Goal: Transaction & Acquisition: Purchase product/service

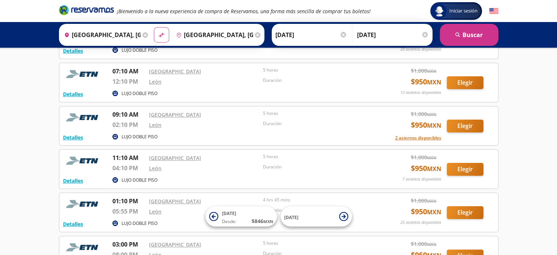
scroll to position [133, 0]
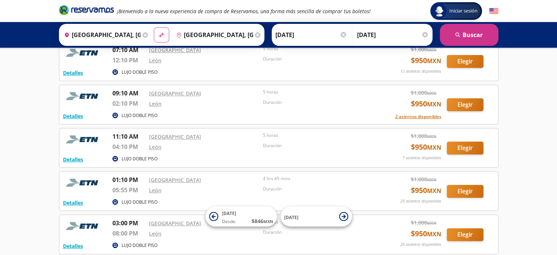
click at [290, 36] on input "[DATE]" at bounding box center [311, 35] width 72 height 18
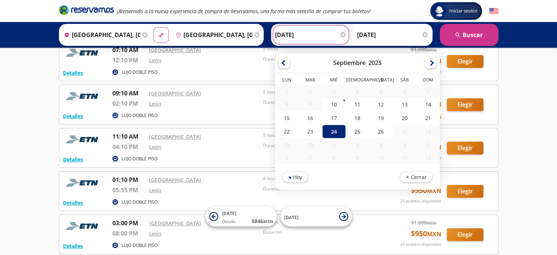
click at [8, 127] on div "Iniciar sesión Iniciar sesión ¡Bienvenido a la nueva experiencia de compra de R…" at bounding box center [278, 159] width 557 height 585
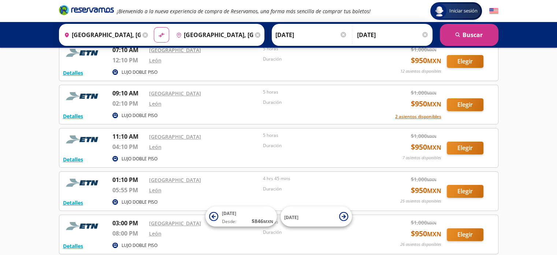
click at [285, 42] on input "[DATE]" at bounding box center [311, 35] width 72 height 18
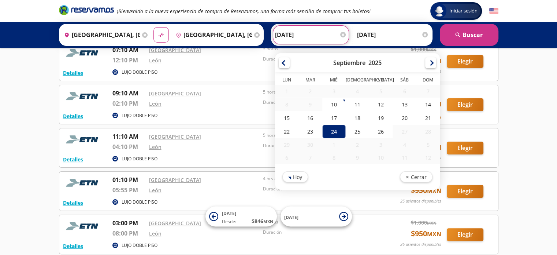
click at [27, 144] on div "Iniciar sesión Iniciar sesión ¡Bienvenido a la nueva experiencia de compra de R…" at bounding box center [278, 159] width 557 height 585
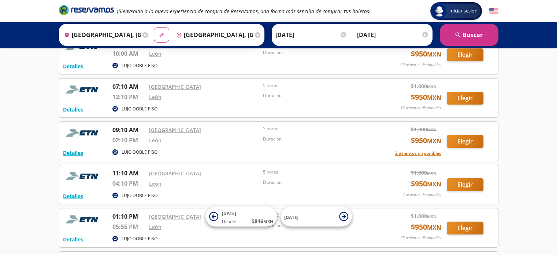
scroll to position [89, 0]
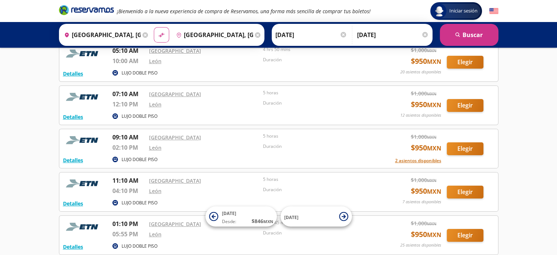
click at [280, 44] on input "[DATE]" at bounding box center [311, 35] width 72 height 18
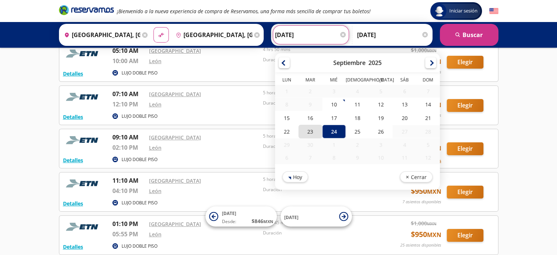
click at [310, 129] on div "23" at bounding box center [309, 132] width 23 height 14
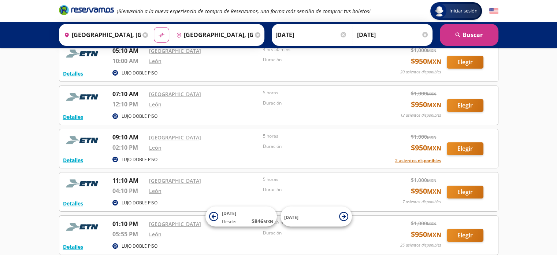
scroll to position [107, 0]
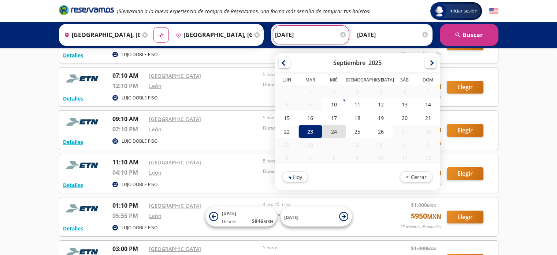
click at [328, 130] on div "24" at bounding box center [333, 132] width 23 height 14
type input "[DATE]"
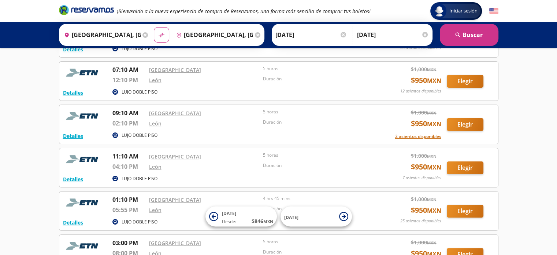
scroll to position [113, 0]
click at [475, 165] on button "Elegir" at bounding box center [465, 167] width 37 height 13
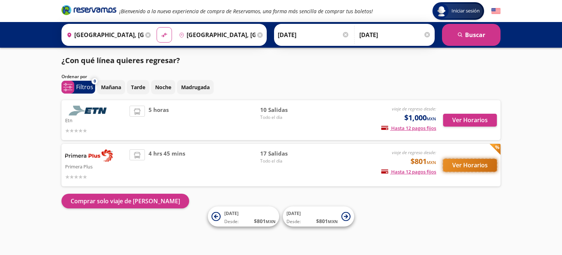
click at [464, 169] on button "Ver Horarios" at bounding box center [470, 165] width 54 height 13
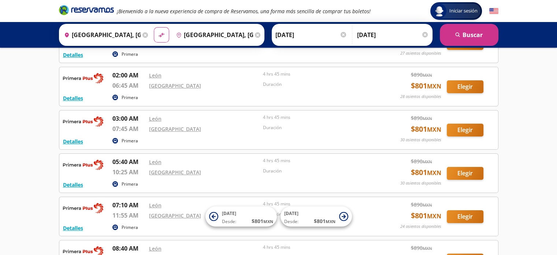
scroll to position [284, 0]
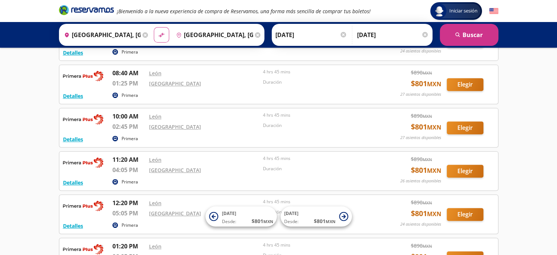
click at [370, 38] on input "[DATE]" at bounding box center [393, 35] width 72 height 18
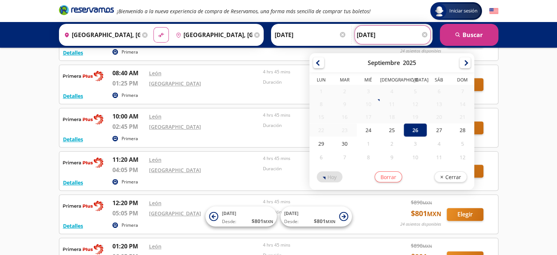
click at [525, 138] on div "Group 9 Created with Sketch. Iniciar sesión Iniciar sesión ¡Bienvenido a la nue…" at bounding box center [278, 27] width 557 height 623
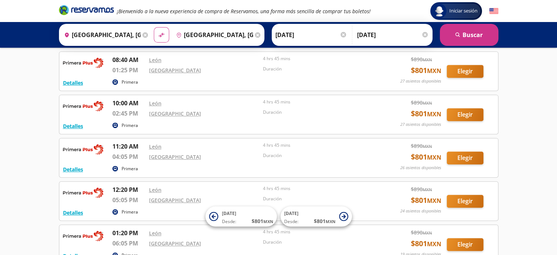
scroll to position [300, 0]
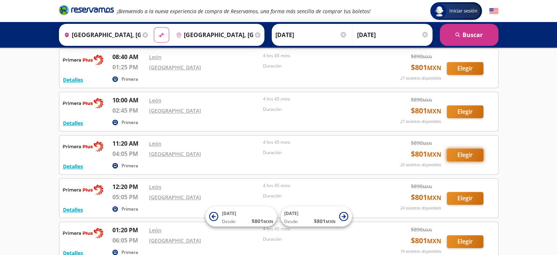
click at [454, 155] on button "Elegir" at bounding box center [465, 154] width 37 height 13
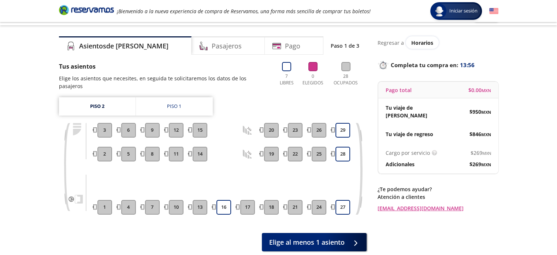
scroll to position [58, 0]
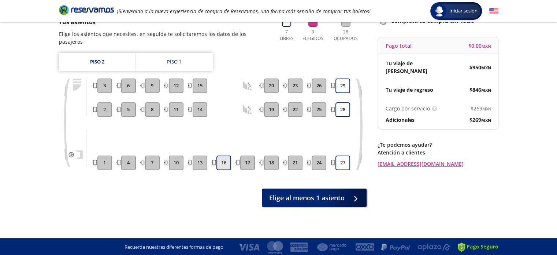
click at [229, 158] on button "16" at bounding box center [223, 162] width 15 height 15
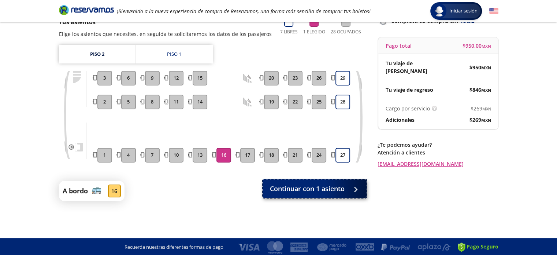
click at [327, 195] on button "Continuar con 1 asiento" at bounding box center [315, 188] width 104 height 18
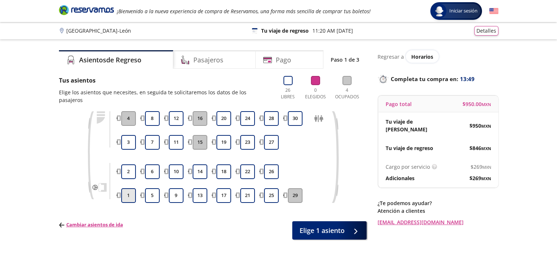
click at [133, 188] on button "1" at bounding box center [128, 195] width 15 height 15
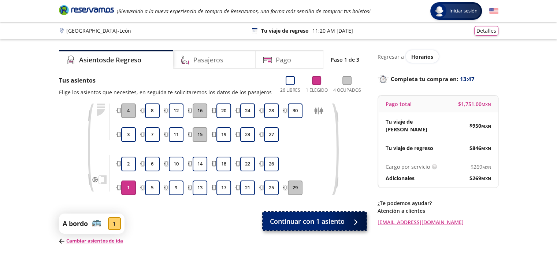
click at [285, 219] on span "Continuar con 1 asiento" at bounding box center [307, 221] width 75 height 10
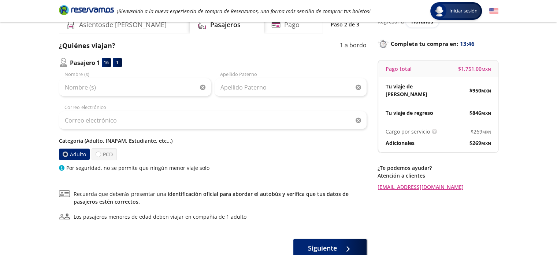
scroll to position [36, 0]
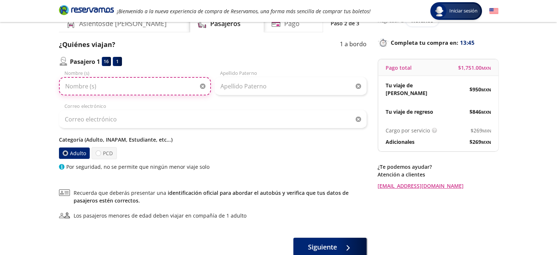
click at [134, 91] on input "Nombre (s)" at bounding box center [135, 86] width 152 height 18
type input "[PERSON_NAME]"
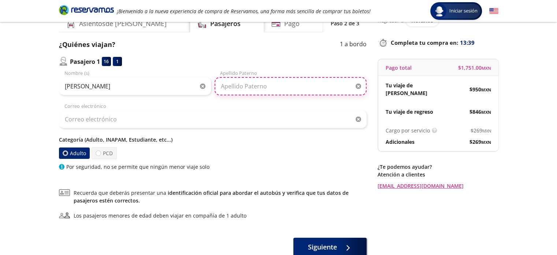
click at [230, 94] on input "Apellido Paterno" at bounding box center [291, 86] width 152 height 18
type input "[PERSON_NAME]"
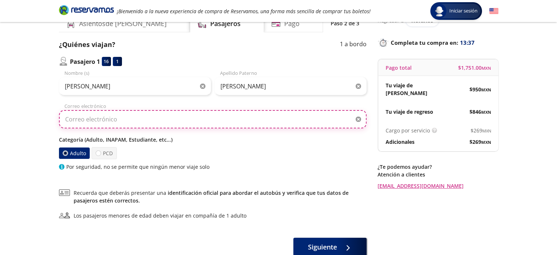
click at [208, 121] on input "Correo electrónico" at bounding box center [213, 119] width 308 height 18
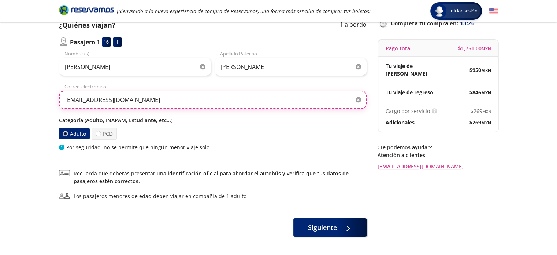
scroll to position [85, 0]
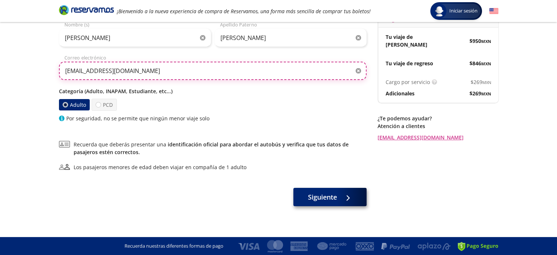
type input "[EMAIL_ADDRESS][DOMAIN_NAME]"
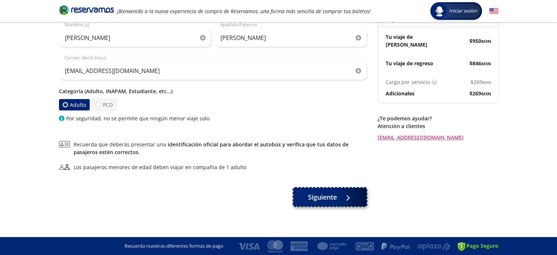
click at [319, 194] on span "Siguiente" at bounding box center [322, 197] width 29 height 10
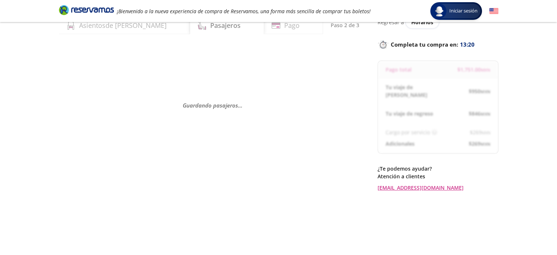
scroll to position [35, 0]
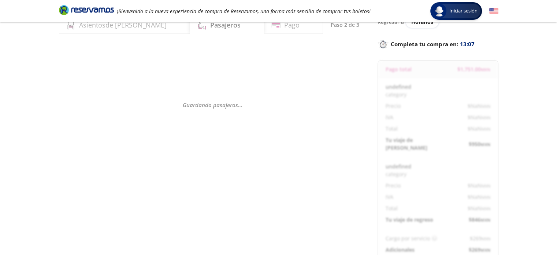
select select "MX"
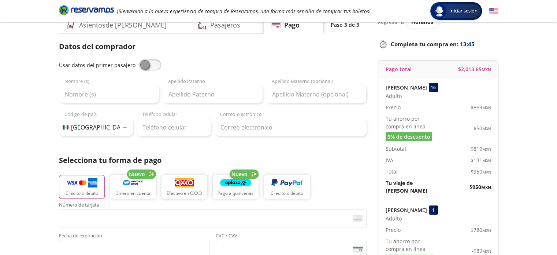
click at [96, 105] on div "Usar datos del primer pasajero Nombre (s) Apellido Paterno Apellido Materno (op…" at bounding box center [213, 97] width 308 height 77
click at [96, 100] on input "Nombre (s)" at bounding box center [109, 94] width 100 height 18
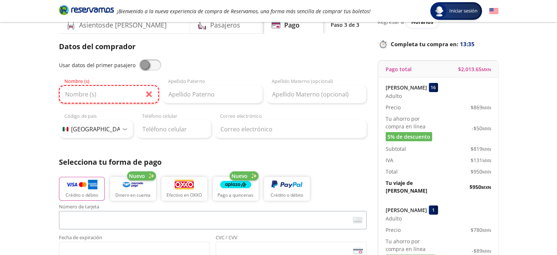
type input "BBVA"
type input "BBVA CR"
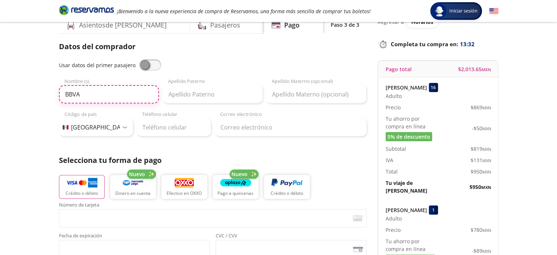
drag, startPoint x: 132, startPoint y: 95, endPoint x: 61, endPoint y: 96, distance: 71.1
click at [61, 96] on input "BBVA" at bounding box center [109, 94] width 100 height 18
click at [61, 96] on input "[PERSON_NAME]" at bounding box center [109, 94] width 100 height 18
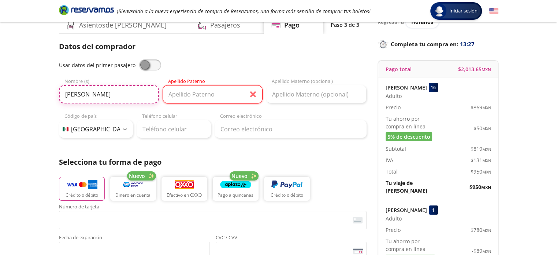
click at [108, 92] on input "[PERSON_NAME]" at bounding box center [109, 94] width 100 height 18
type input "[PERSON_NAME]"
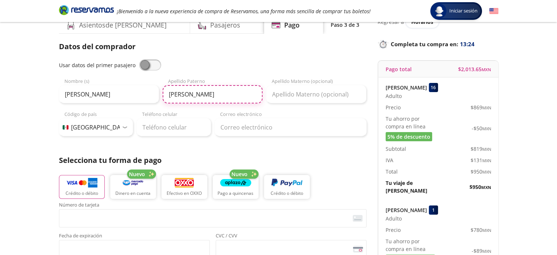
type input "[PERSON_NAME]"
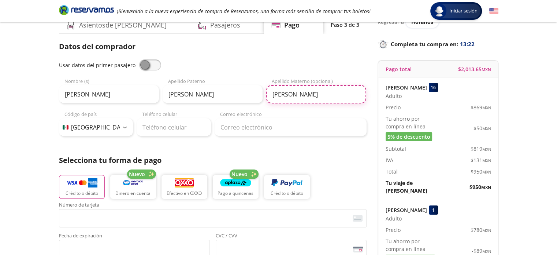
type input "[PERSON_NAME]"
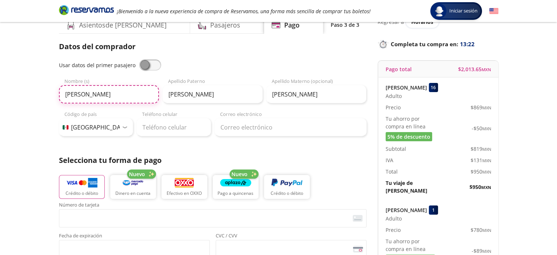
click at [108, 92] on input "[PERSON_NAME]" at bounding box center [109, 94] width 100 height 18
type input "[PERSON_NAME]"
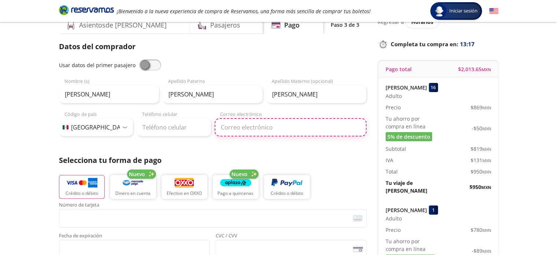
click at [264, 133] on input "Correo electrónico" at bounding box center [291, 127] width 152 height 18
type input "[EMAIL_ADDRESS][DOMAIN_NAME]"
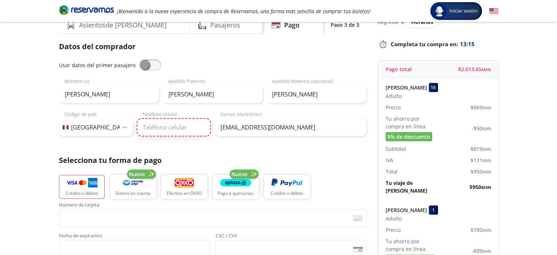
click at [171, 126] on input "Teléfono celular" at bounding box center [174, 127] width 74 height 18
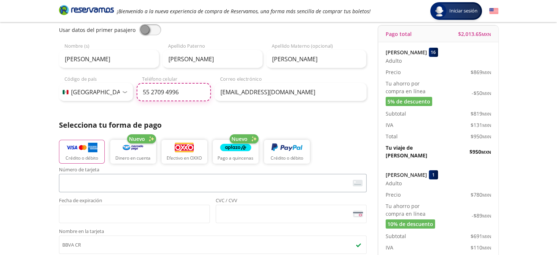
type input "55 2709 4996"
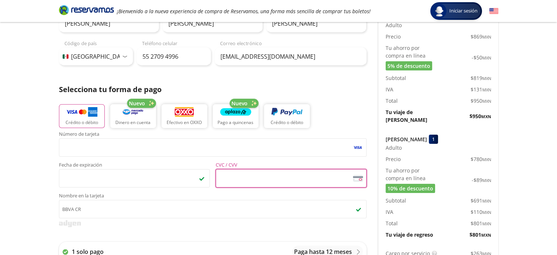
scroll to position [125, 0]
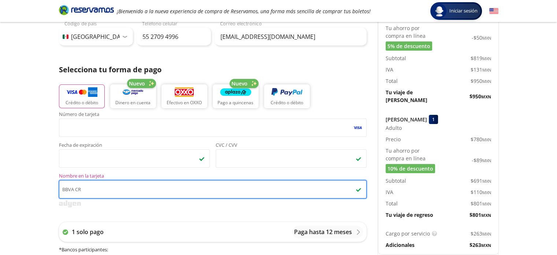
drag, startPoint x: 129, startPoint y: 187, endPoint x: 0, endPoint y: 189, distance: 128.9
click at [0, 189] on div "Group 9 Created with Sketch. Pago Ciudad de [GEOGRAPHIC_DATA] Iniciar sesión In…" at bounding box center [278, 178] width 557 height 607
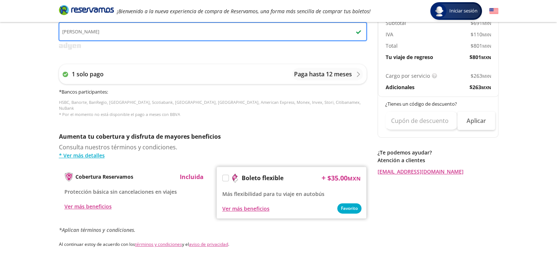
scroll to position [330, 0]
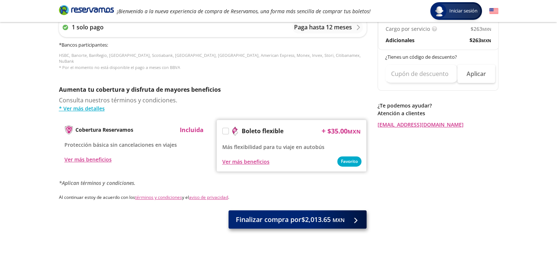
type input "[PERSON_NAME]"
click at [308, 214] on span "Finalizar compra por $2,013.65 MXN" at bounding box center [290, 219] width 109 height 10
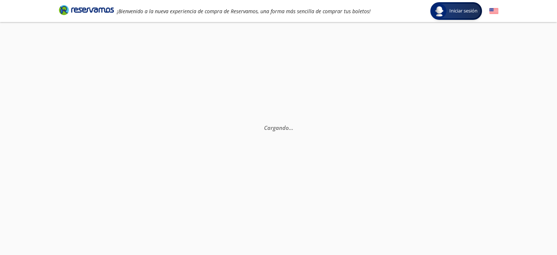
scroll to position [0, 0]
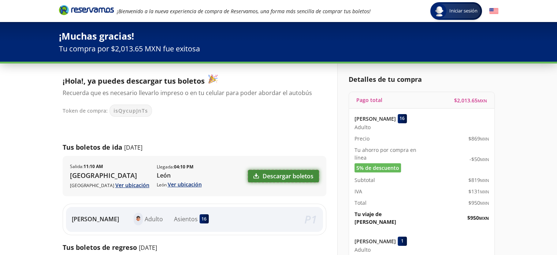
click at [290, 177] on link "Descargar boletos" at bounding box center [283, 176] width 71 height 12
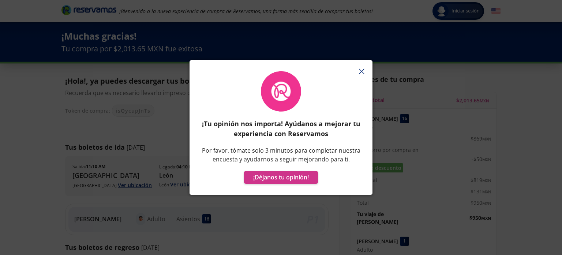
click at [365, 73] on button "button" at bounding box center [361, 71] width 11 height 11
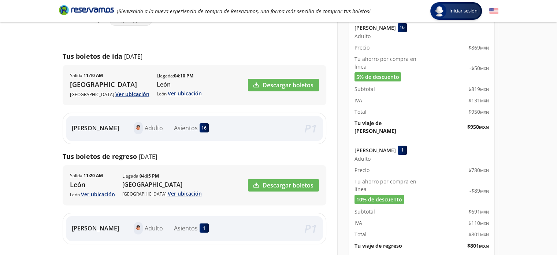
scroll to position [91, 0]
click at [296, 87] on link "Descargar boletos" at bounding box center [283, 85] width 71 height 12
click at [278, 184] on link "Descargar boletos" at bounding box center [283, 185] width 71 height 12
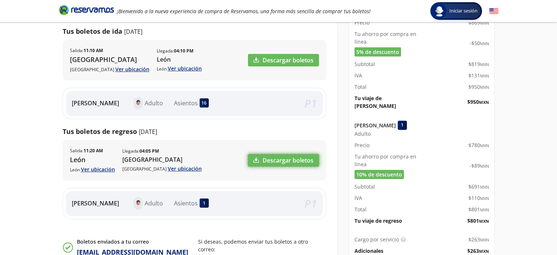
scroll to position [0, 0]
